Goal: Register for event/course

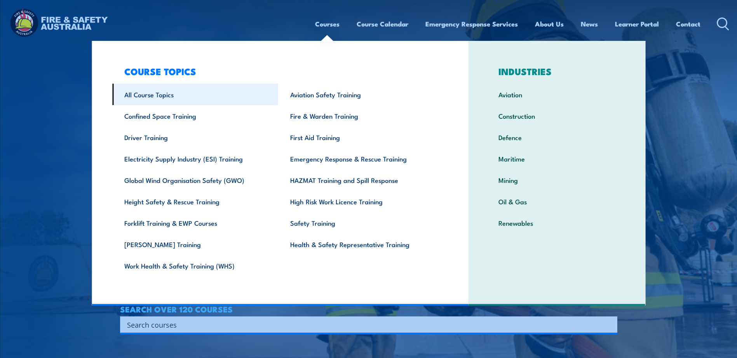
click at [164, 93] on link "All Course Topics" at bounding box center [195, 94] width 166 height 21
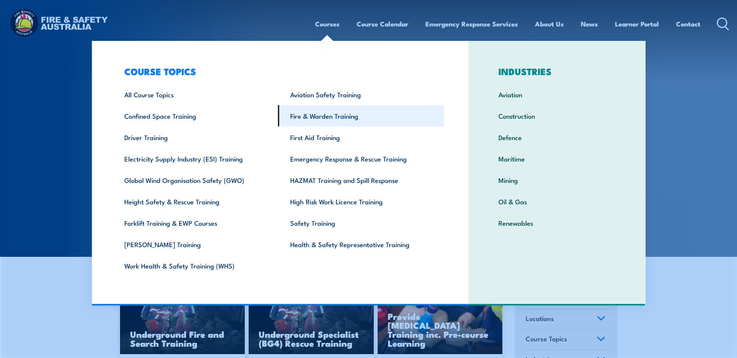
click at [320, 115] on link "Fire & Warden Training" at bounding box center [361, 115] width 166 height 21
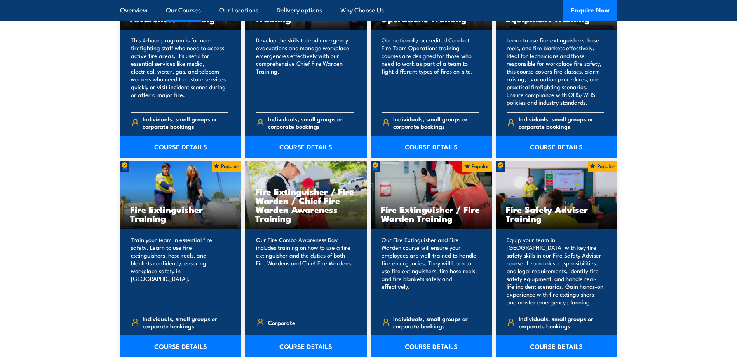
scroll to position [700, 0]
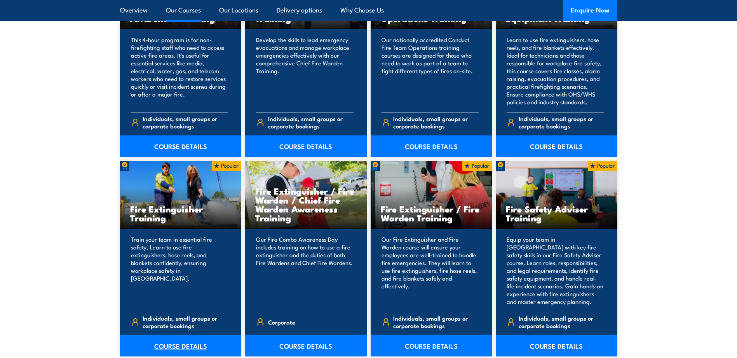
click at [176, 340] on link "COURSE DETAILS" at bounding box center [181, 345] width 122 height 22
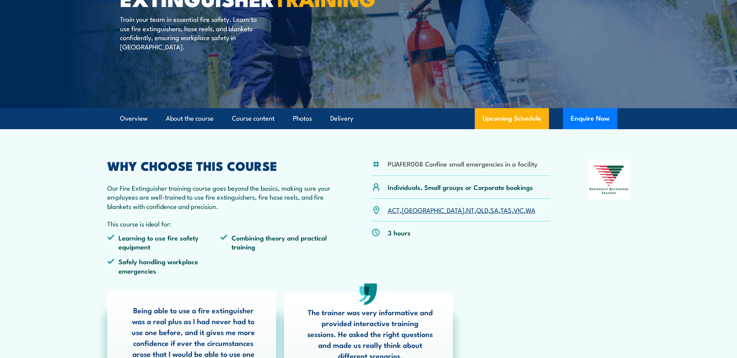
scroll to position [194, 0]
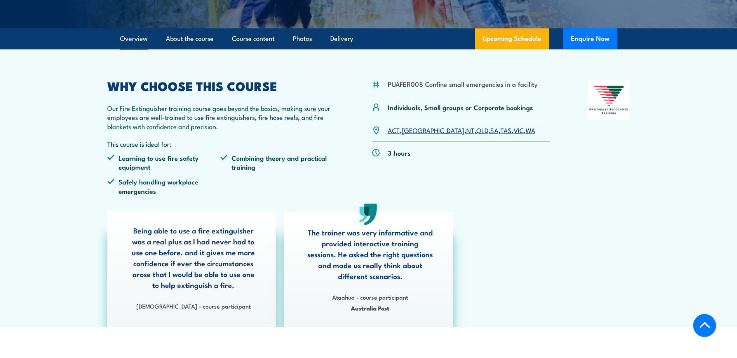
click at [514, 133] on link "VIC" at bounding box center [519, 129] width 10 height 9
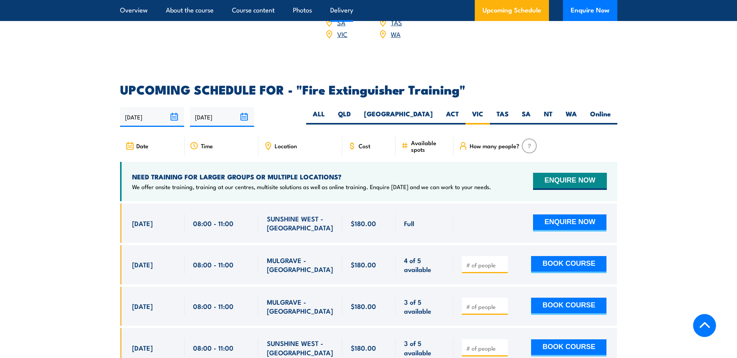
scroll to position [1305, 0]
